Goal: Task Accomplishment & Management: Use online tool/utility

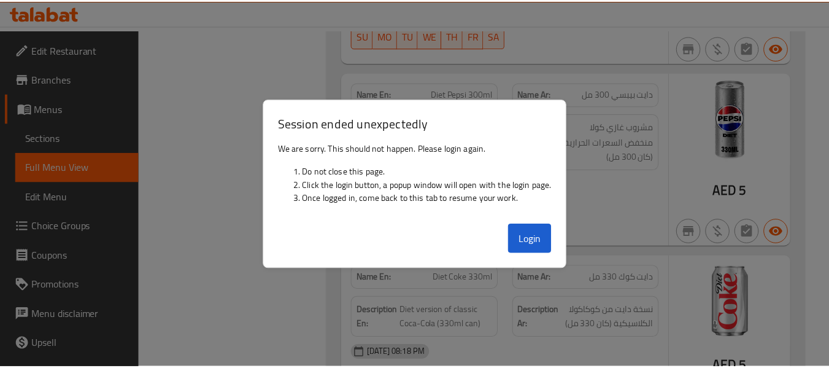
scroll to position [67982, 0]
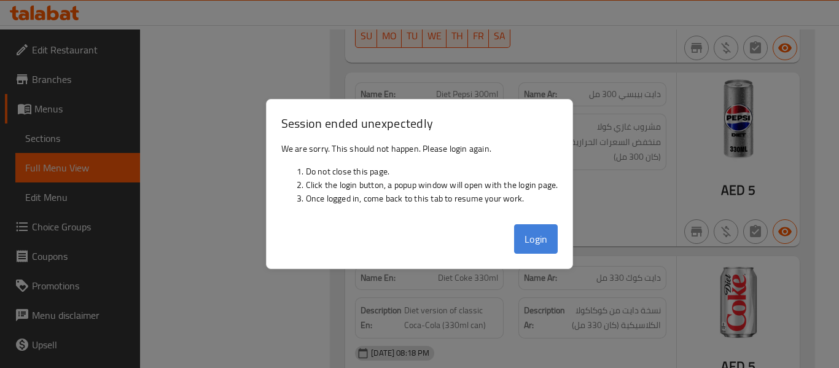
click at [536, 234] on button "Login" at bounding box center [536, 238] width 44 height 29
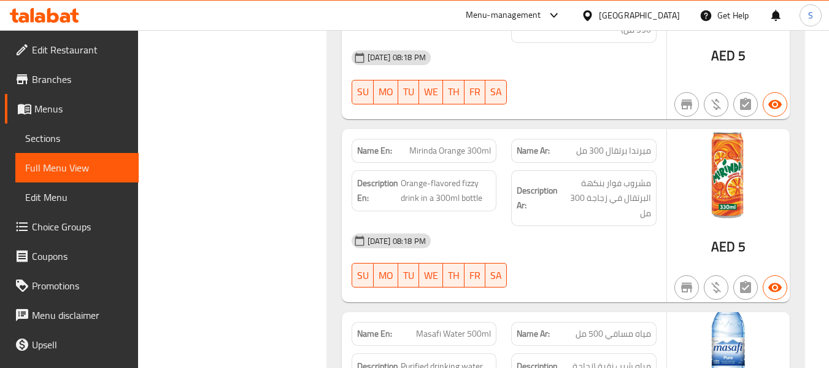
click at [604, 13] on div "[GEOGRAPHIC_DATA]" at bounding box center [639, 16] width 81 height 14
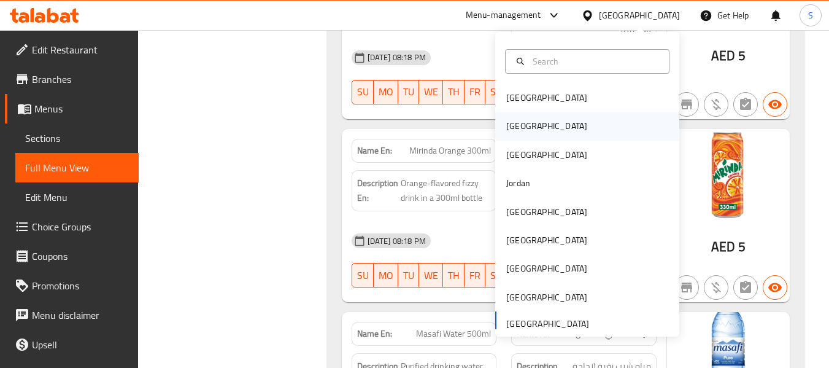
click at [540, 133] on div "[GEOGRAPHIC_DATA]" at bounding box center [587, 126] width 184 height 28
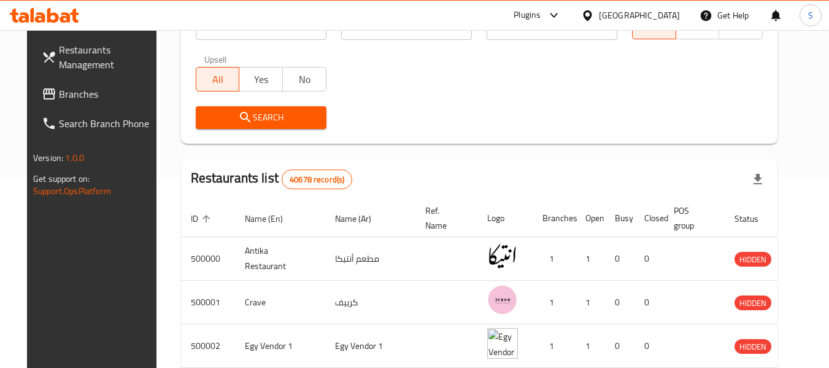
scroll to position [71, 0]
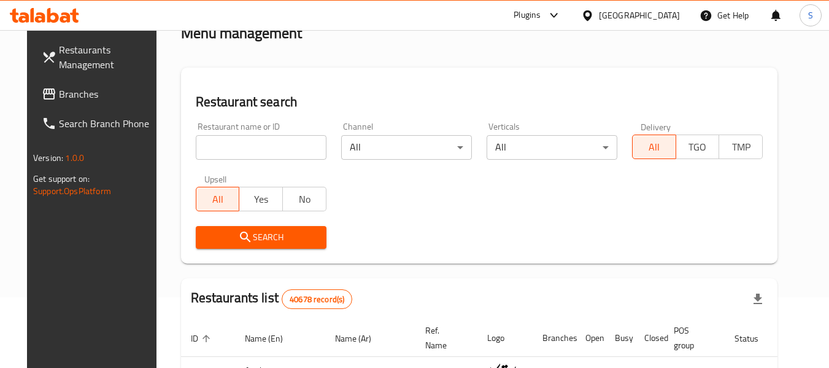
click at [246, 148] on input "search" at bounding box center [261, 147] width 131 height 25
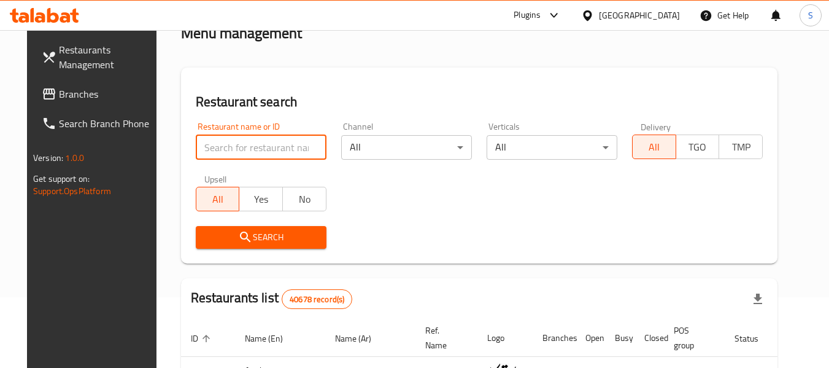
paste input "703771"
type input "703771"
click button "Search" at bounding box center [261, 237] width 131 height 23
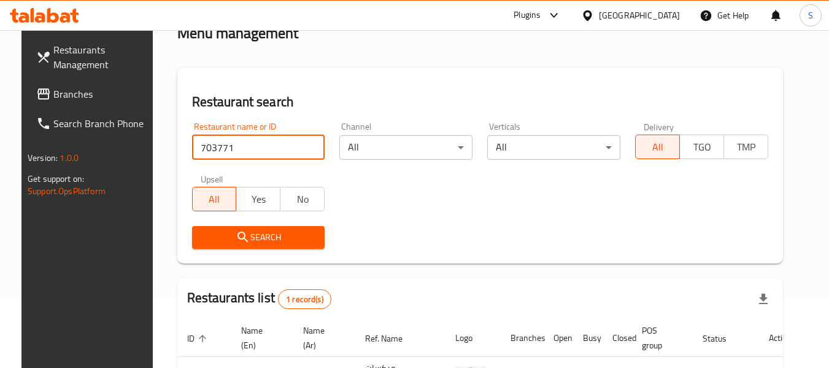
scroll to position [132, 0]
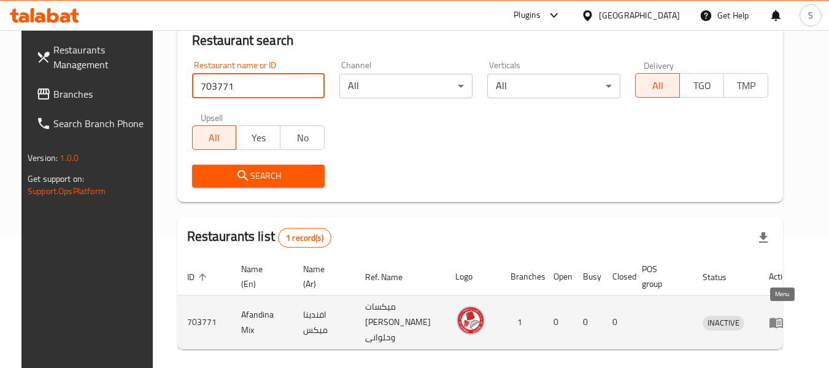
click at [788, 315] on link "enhanced table" at bounding box center [780, 322] width 23 height 15
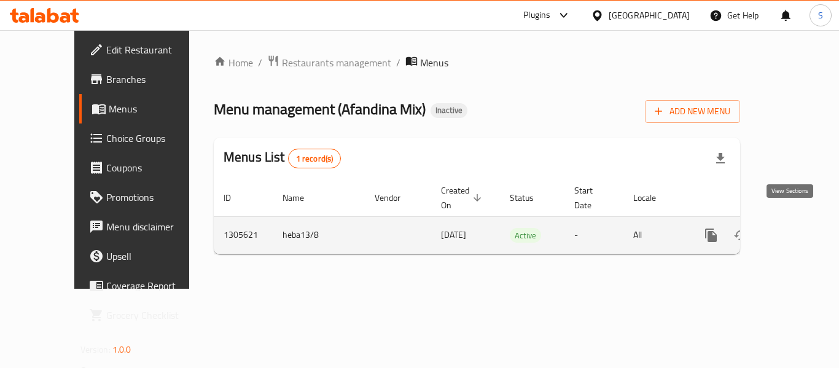
click at [794, 228] on icon "enhanced table" at bounding box center [799, 235] width 15 height 15
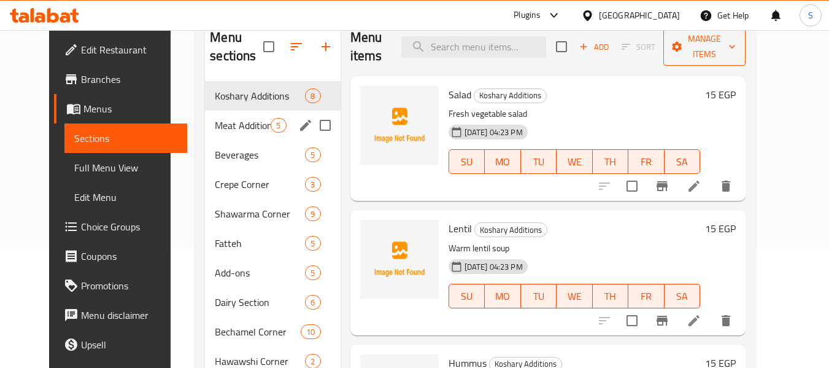
scroll to position [42, 0]
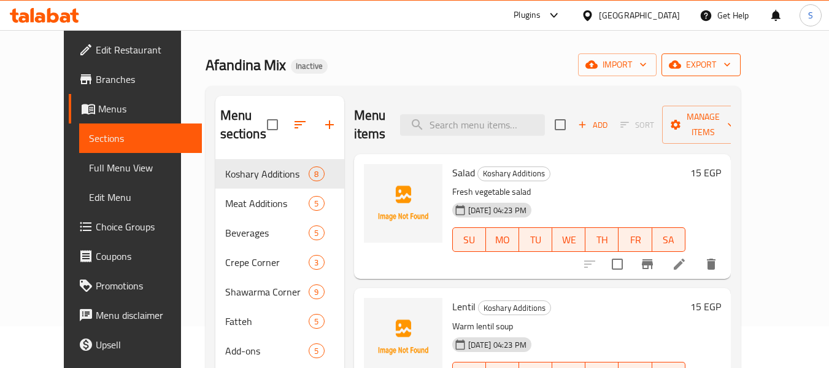
click at [731, 64] on span "export" at bounding box center [702, 64] width 60 height 15
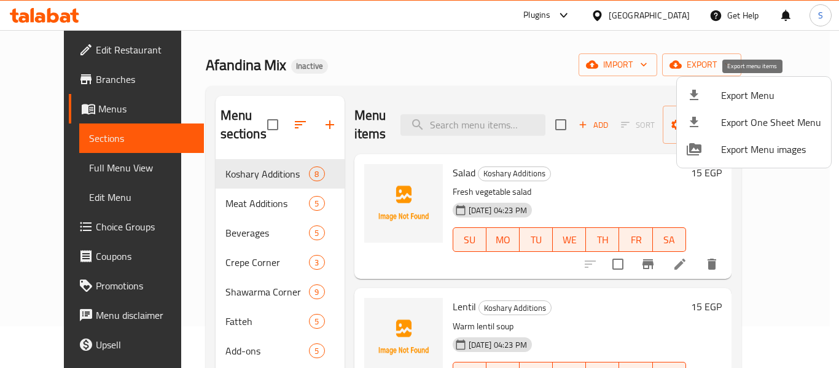
click at [737, 89] on span "Export Menu" at bounding box center [771, 95] width 100 height 15
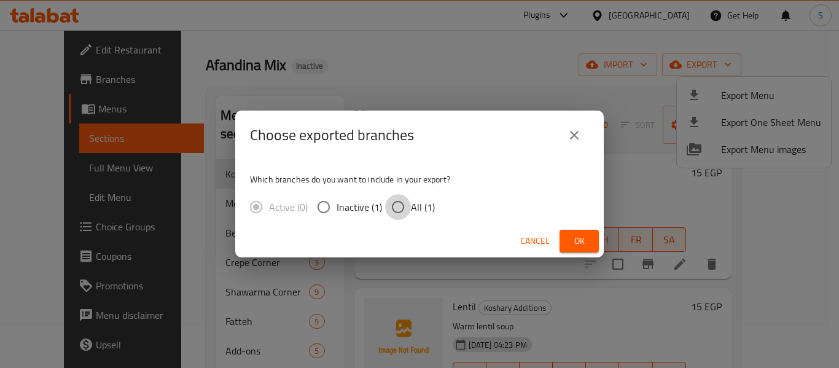
click at [407, 206] on input "All (1)" at bounding box center [398, 207] width 26 height 26
radio input "true"
click at [578, 233] on span "Ok" at bounding box center [579, 240] width 20 height 15
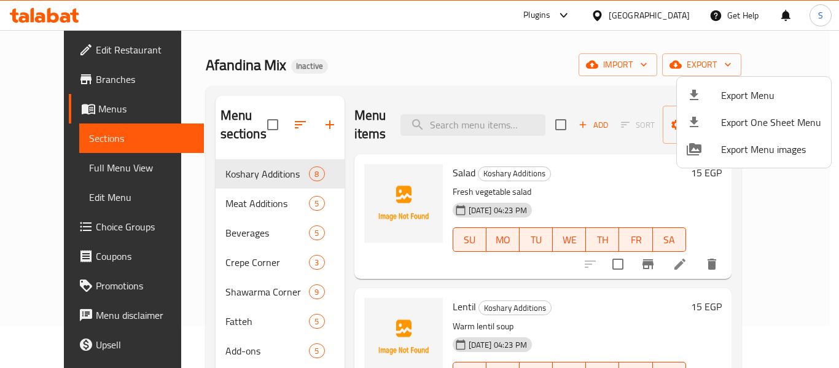
click at [387, 66] on div at bounding box center [419, 184] width 839 height 368
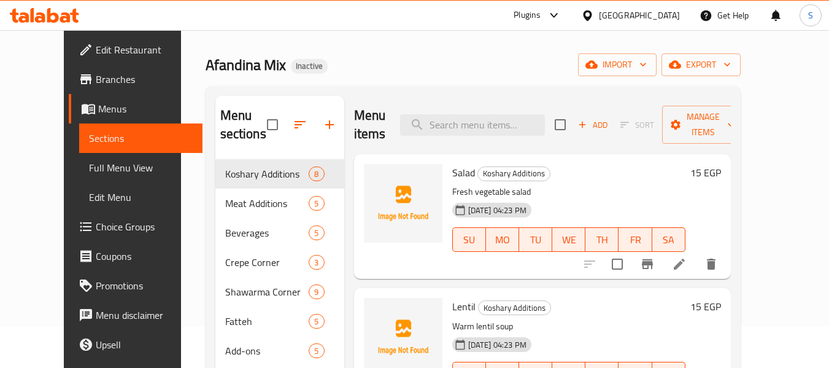
drag, startPoint x: 41, startPoint y: 50, endPoint x: 93, endPoint y: 55, distance: 52.4
click at [96, 50] on span "Edit Restaurant" at bounding box center [144, 49] width 97 height 15
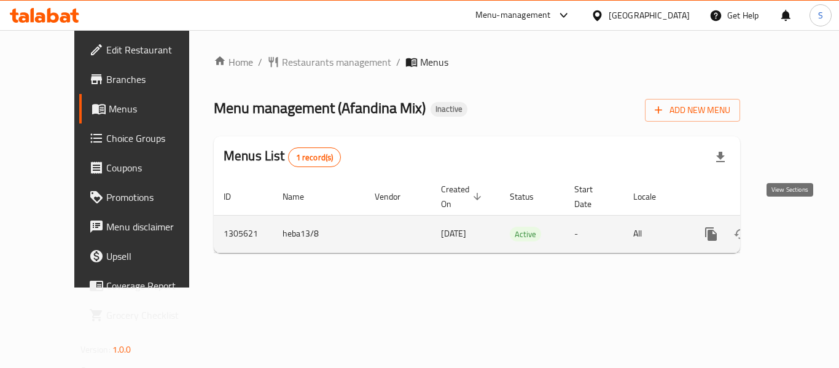
click at [792, 227] on icon "enhanced table" at bounding box center [799, 234] width 15 height 15
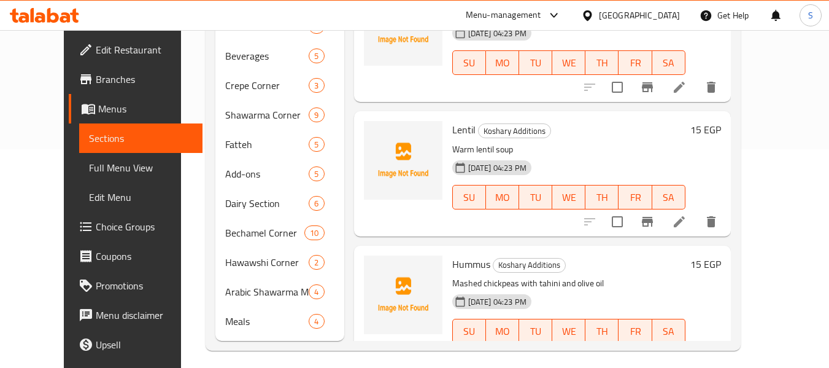
scroll to position [226, 0]
